Goal: Information Seeking & Learning: Learn about a topic

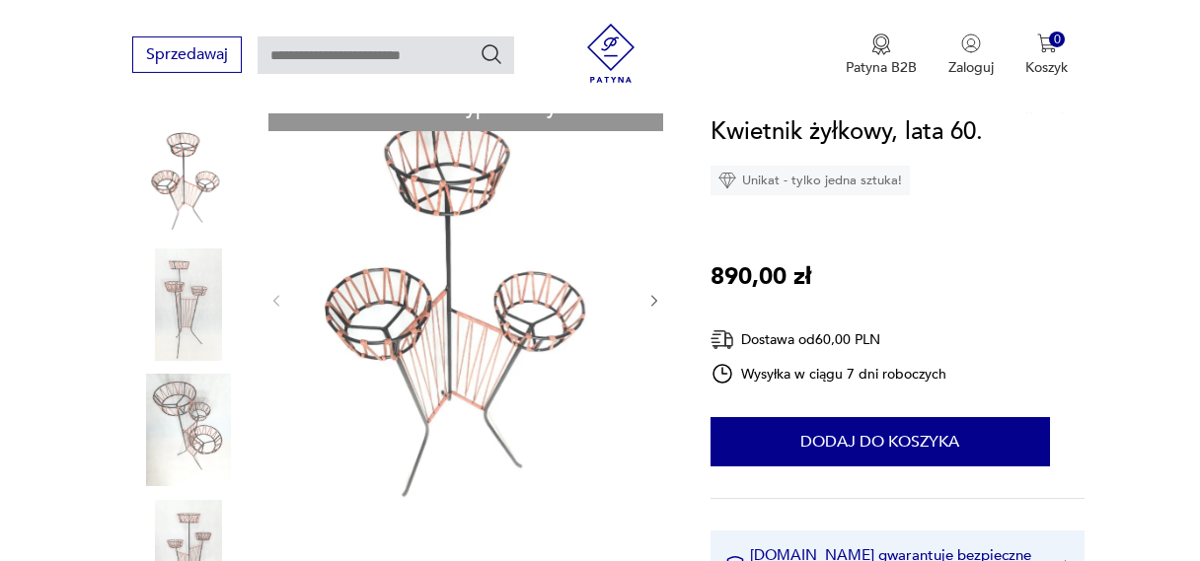
scroll to position [209, 0]
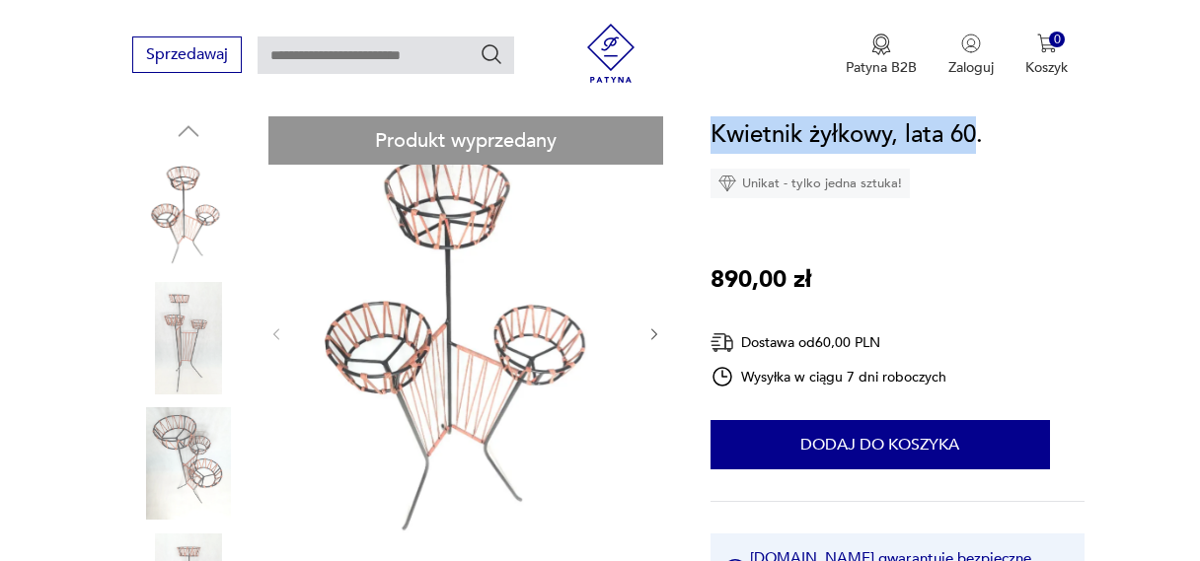
drag, startPoint x: 977, startPoint y: 133, endPoint x: 715, endPoint y: 122, distance: 261.7
click at [711, 120] on h1 "Kwietnik żyłkowy, lata 60." at bounding box center [846, 134] width 272 height 37
copy h1 "Kwietnik żyłkowy, lata 60"
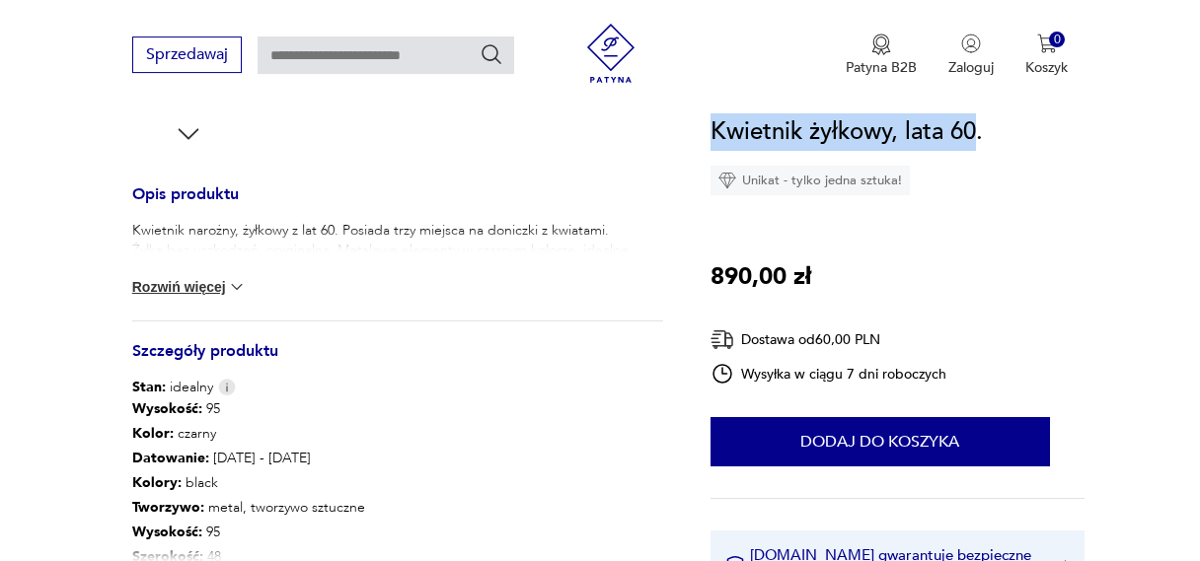
scroll to position [734, 0]
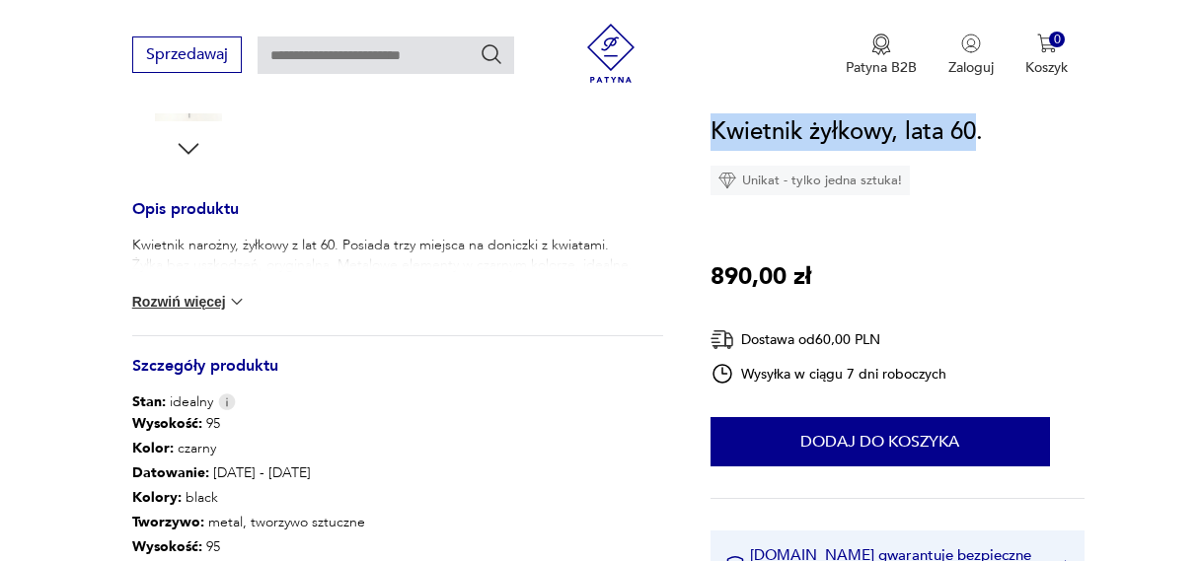
click at [187, 298] on button "Rozwiń więcej" at bounding box center [189, 302] width 114 height 20
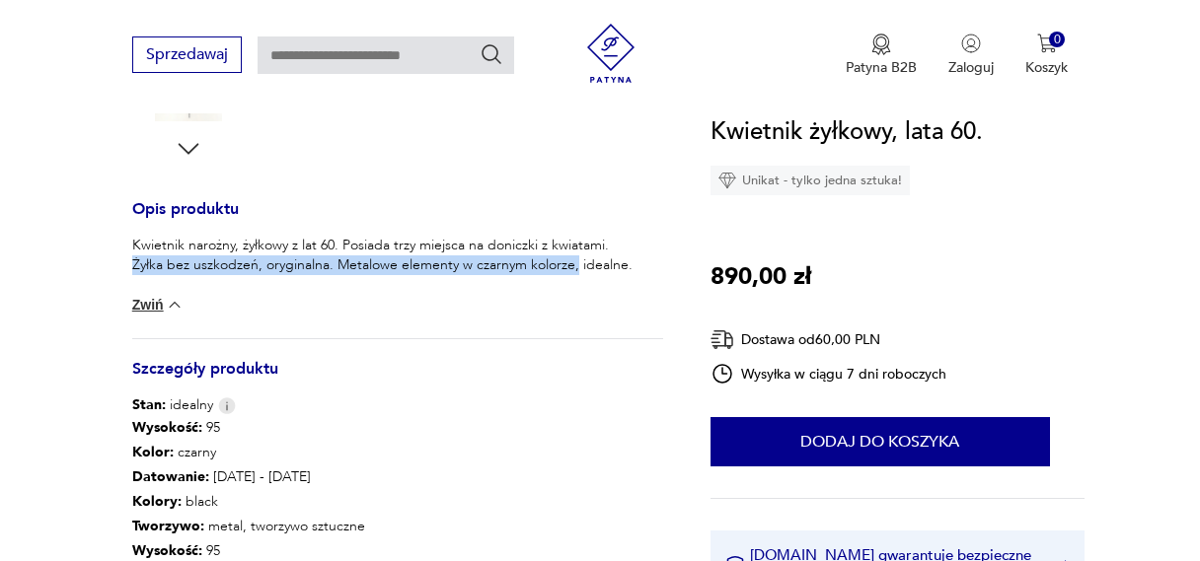
drag, startPoint x: 126, startPoint y: 266, endPoint x: 557, endPoint y: 285, distance: 430.6
click at [575, 301] on section "Produkt wyprzedany Opis produktu Kwietnik narożny, żyłkowy z lat 60. Posiada tr…" at bounding box center [600, 193] width 1200 height 1205
copy p "Żyłka bez uszkodzeń, oryginalna. Metalowe elementy w czarnym kolorze,"
